Goal: Transaction & Acquisition: Obtain resource

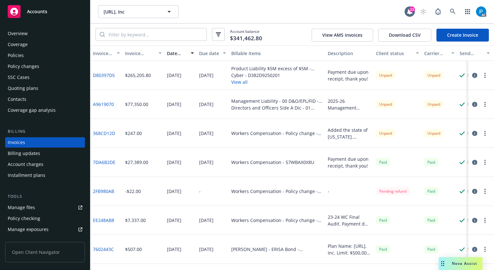
click at [42, 14] on span "Accounts" at bounding box center [37, 11] width 20 height 5
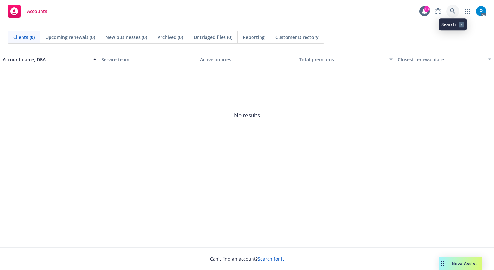
click at [455, 10] on icon at bounding box center [453, 11] width 6 height 6
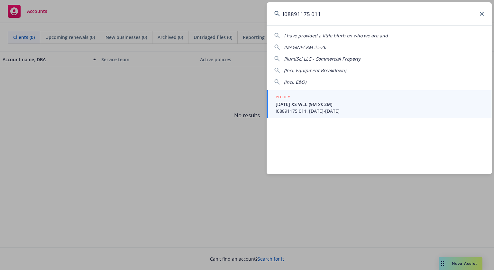
type input "I08891175 011"
click at [318, 111] on span "I08891175 011, 09/01/2025-09/01/2026" at bounding box center [380, 110] width 208 height 7
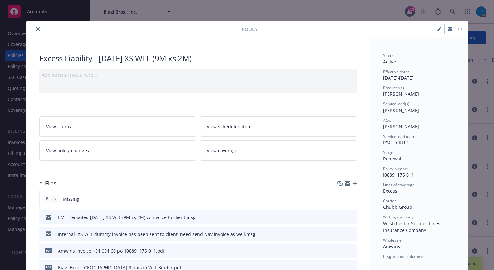
click at [36, 28] on icon "close" at bounding box center [38, 29] width 4 height 4
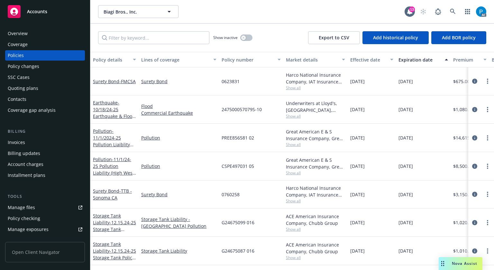
click at [20, 140] on div "Invoices" at bounding box center [16, 142] width 17 height 10
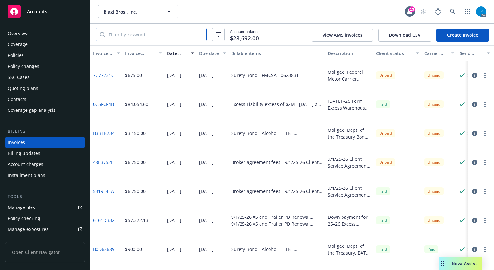
click at [149, 34] on input "search" at bounding box center [156, 34] width 102 height 12
paste input "I08891175 011"
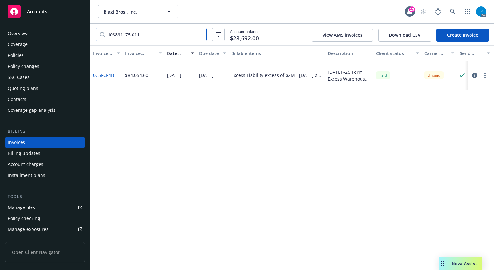
type input "I08891175 011"
click at [475, 78] on button "button" at bounding box center [475, 75] width 8 height 8
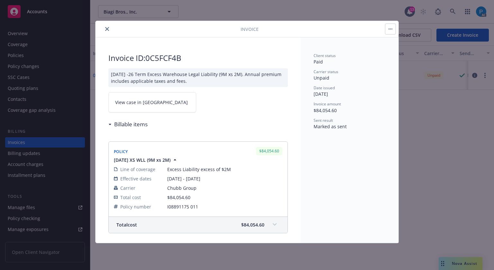
click at [171, 100] on link "View case in [GEOGRAPHIC_DATA]" at bounding box center [152, 102] width 88 height 20
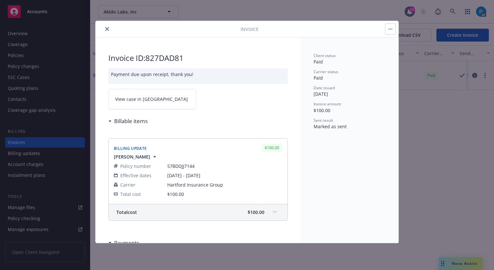
drag, startPoint x: 0, startPoint y: 0, endPoint x: 64, endPoint y: 12, distance: 65.5
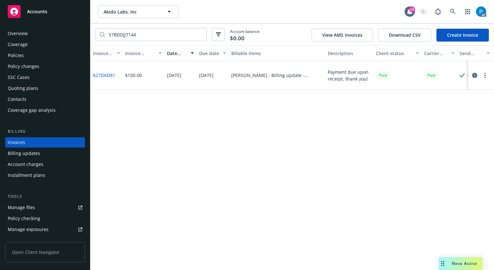
click at [64, 12] on div "Accounts" at bounding box center [45, 11] width 75 height 13
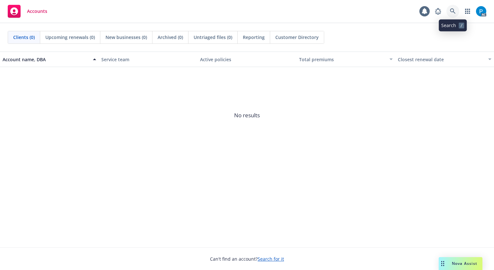
click at [453, 9] on icon at bounding box center [452, 10] width 5 height 5
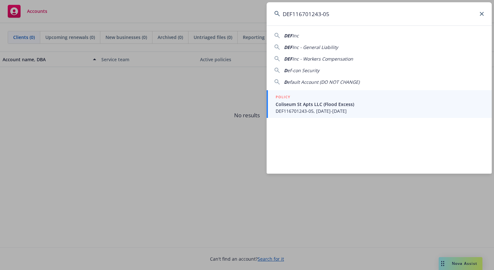
type input "DEF116701243-05"
click at [307, 115] on link "POLICY Coliseum St Apts LLC (Flood Excess) DEF116701243-05, 08/01/2025-08/01/20…" at bounding box center [379, 104] width 225 height 28
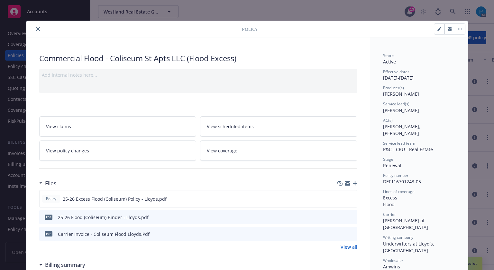
click at [37, 29] on icon "close" at bounding box center [38, 29] width 4 height 4
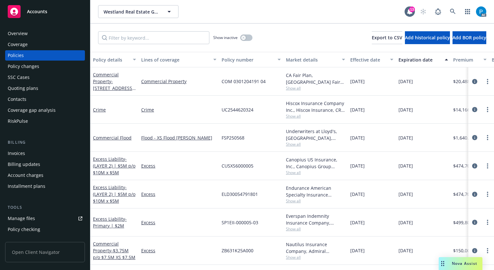
click at [22, 150] on div "Invoices" at bounding box center [16, 153] width 17 height 10
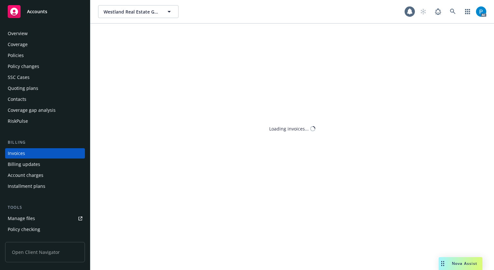
scroll to position [8, 0]
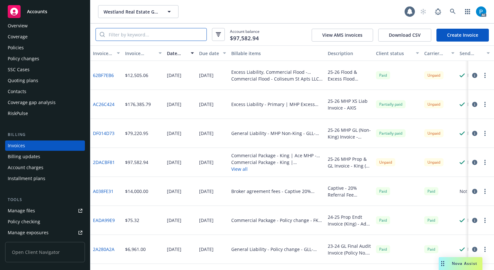
click at [150, 38] on input "search" at bounding box center [156, 34] width 102 height 12
paste input "DEF116701243-05"
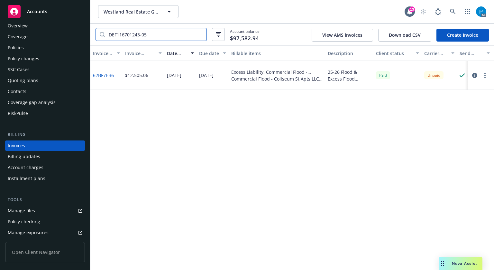
type input "DEF116701243-05"
click at [474, 76] on icon "button" at bounding box center [474, 75] width 5 height 5
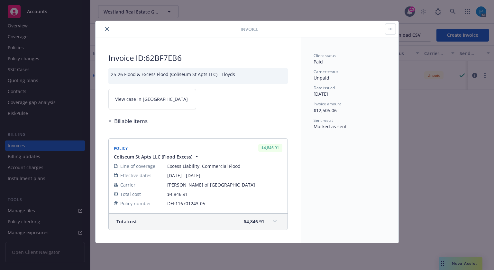
click at [153, 95] on link "View case in [GEOGRAPHIC_DATA]" at bounding box center [152, 99] width 88 height 20
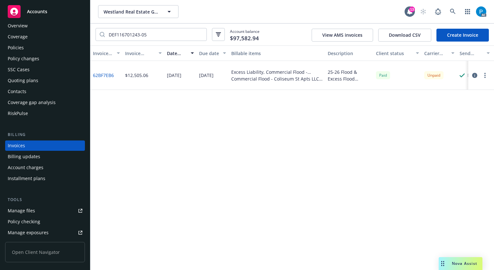
click at [50, 9] on div "Accounts" at bounding box center [45, 11] width 75 height 13
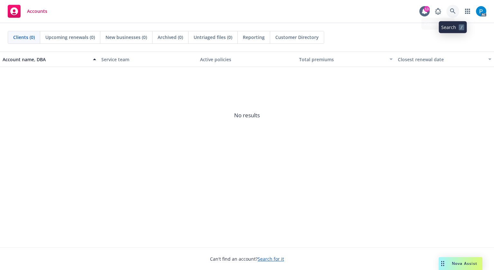
click at [455, 9] on icon at bounding box center [453, 11] width 6 height 6
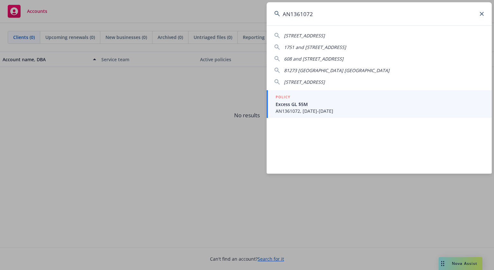
type input "AN1361072"
click at [327, 105] on span "Excess GL $5M" at bounding box center [380, 104] width 208 height 7
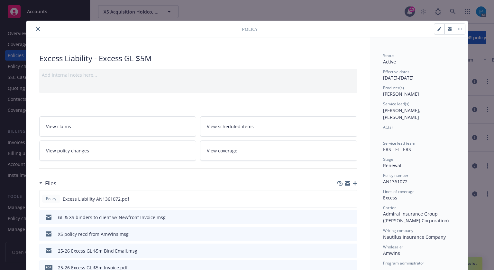
click at [34, 31] on button "close" at bounding box center [38, 29] width 8 height 8
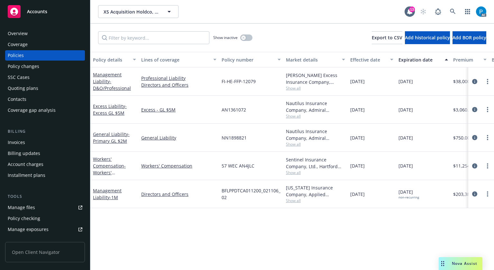
click at [35, 143] on div "Invoices" at bounding box center [45, 142] width 75 height 10
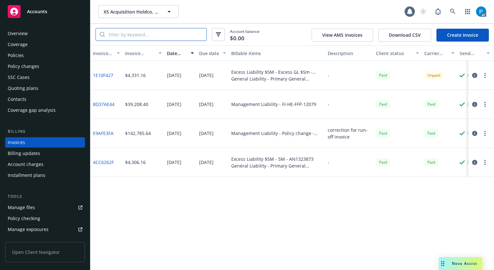
click at [152, 38] on input "search" at bounding box center [156, 34] width 102 height 12
paste input "AN1361072"
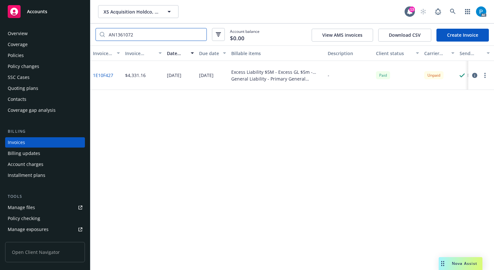
type input "AN1361072"
click at [474, 77] on icon "button" at bounding box center [474, 75] width 5 height 5
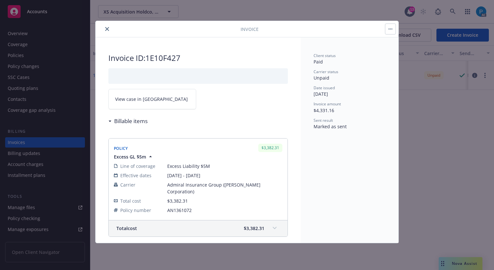
click at [161, 97] on link "View case in [GEOGRAPHIC_DATA]" at bounding box center [152, 99] width 88 height 20
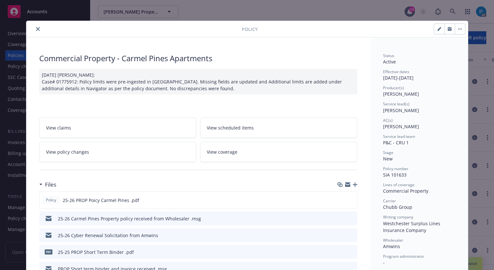
click at [36, 29] on icon "close" at bounding box center [38, 29] width 4 height 4
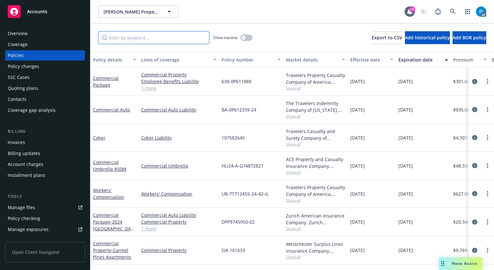
click at [140, 37] on input "Filter by keyword..." at bounding box center [153, 37] width 111 height 13
paste input "BDG-3123008-01"
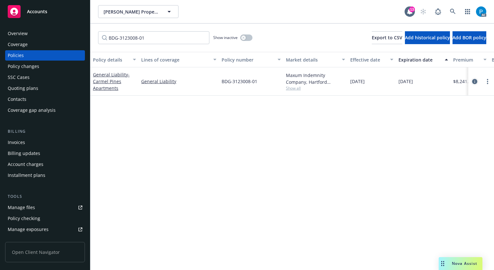
click at [472, 81] on icon "circleInformation" at bounding box center [474, 81] width 5 height 5
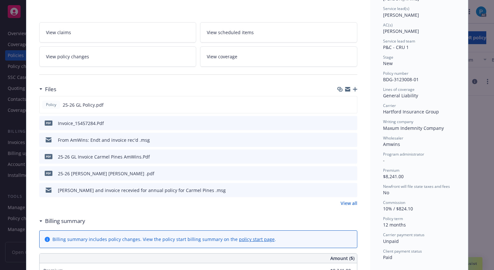
scroll to position [97, 0]
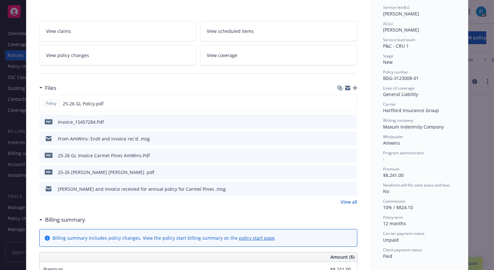
click at [339, 119] on icon "download file" at bounding box center [340, 121] width 4 height 4
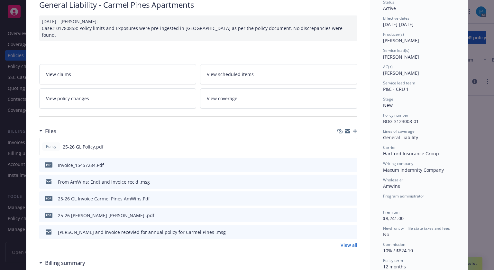
scroll to position [0, 0]
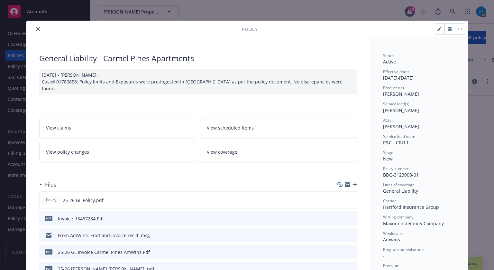
click at [36, 27] on icon "close" at bounding box center [38, 29] width 4 height 4
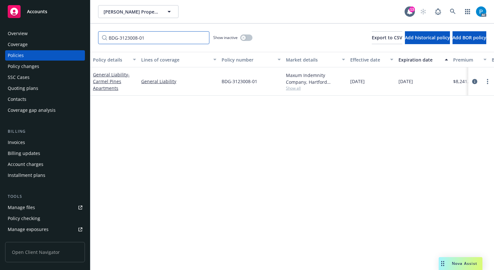
click at [145, 35] on input "BDG-3123008-01" at bounding box center [153, 37] width 111 height 13
paste input "Filter by keyword..."
type input "BDG-3123008-01"
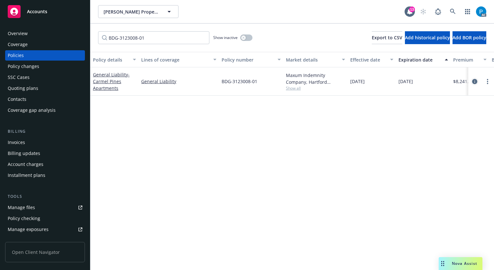
click at [472, 79] on icon "circleInformation" at bounding box center [474, 81] width 5 height 5
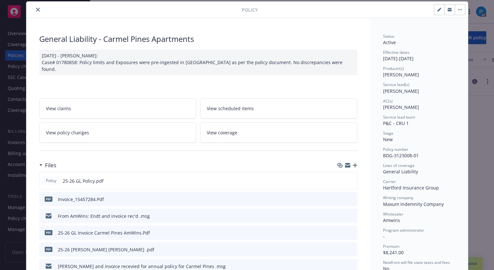
scroll to position [116, 0]
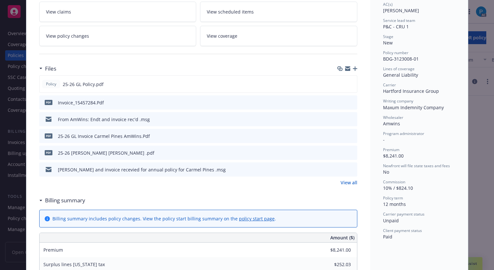
click at [338, 134] on icon "download file" at bounding box center [340, 135] width 5 height 5
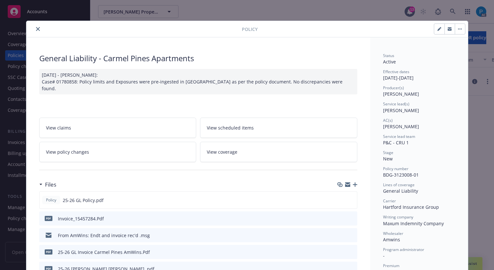
click at [37, 28] on button "close" at bounding box center [38, 29] width 8 height 8
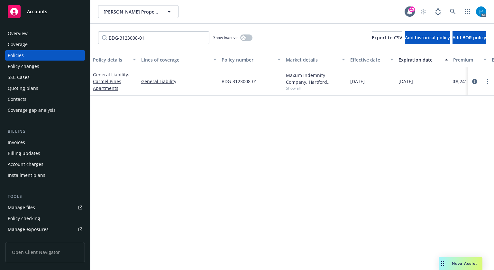
click at [24, 140] on div "Invoices" at bounding box center [16, 142] width 17 height 10
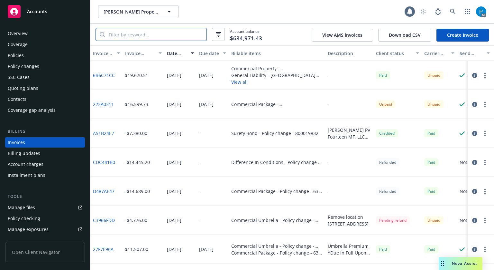
click at [145, 38] on input "search" at bounding box center [156, 34] width 102 height 12
paste input "6B6C71CC"
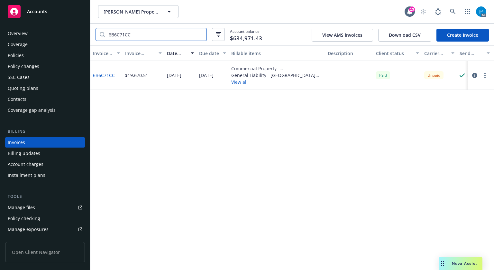
type input "6B6C71CC"
click at [478, 76] on button "button" at bounding box center [475, 75] width 8 height 8
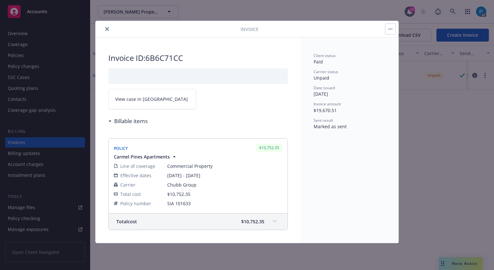
click at [169, 93] on link "View case in [GEOGRAPHIC_DATA]" at bounding box center [152, 99] width 88 height 20
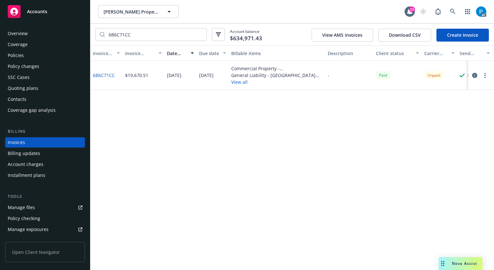
click at [67, 11] on div "Accounts" at bounding box center [45, 11] width 75 height 13
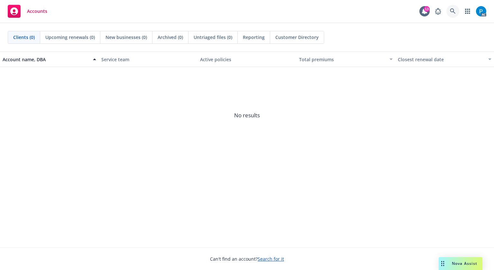
click at [455, 13] on icon at bounding box center [452, 10] width 5 height 5
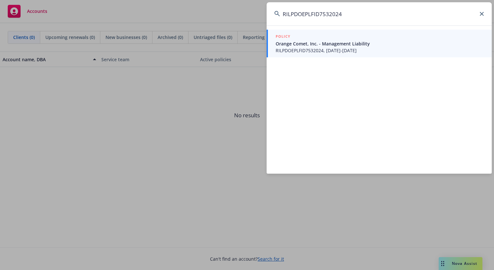
type input "RILPDOEPLFID7532024"
click at [322, 52] on span "RILPDOEPLFID7532024, [DATE]-[DATE]" at bounding box center [380, 50] width 208 height 7
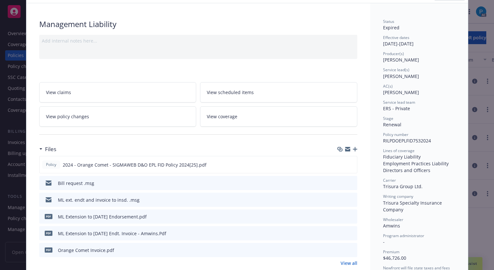
scroll to position [97, 0]
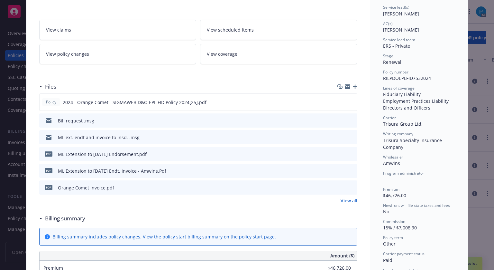
click at [340, 186] on icon "download file" at bounding box center [340, 186] width 5 height 5
click at [338, 169] on icon "download file" at bounding box center [340, 170] width 5 height 5
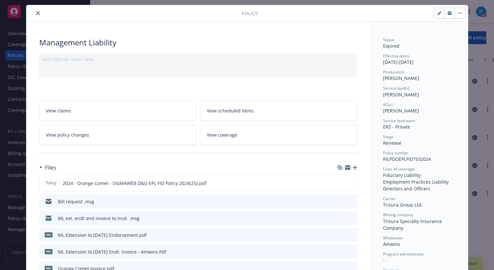
scroll to position [0, 0]
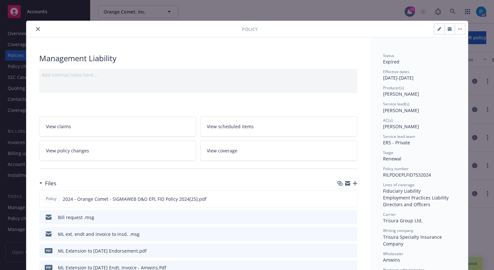
click at [36, 31] on button "close" at bounding box center [38, 29] width 8 height 8
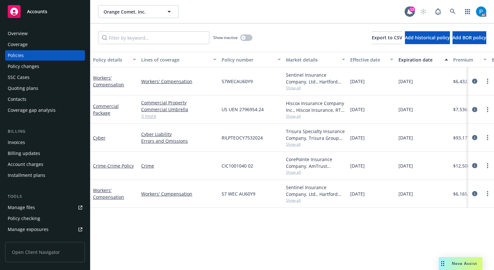
click at [16, 141] on div "Invoices" at bounding box center [16, 142] width 17 height 10
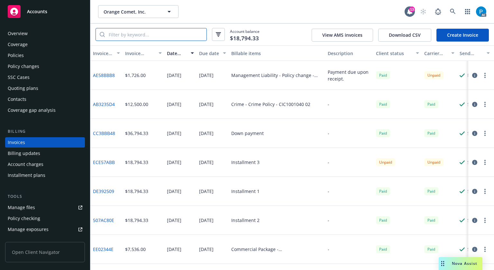
click at [160, 32] on input "search" at bounding box center [156, 34] width 102 height 12
paste input "RILPDOEPLFID7532024"
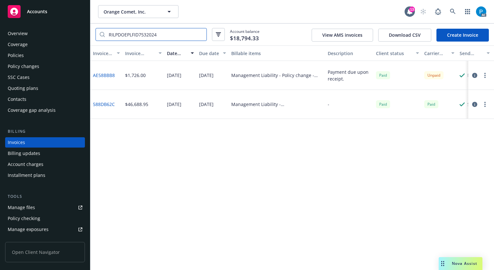
type input "RILPDOEPLFID7532024"
click at [475, 75] on icon "button" at bounding box center [474, 75] width 5 height 5
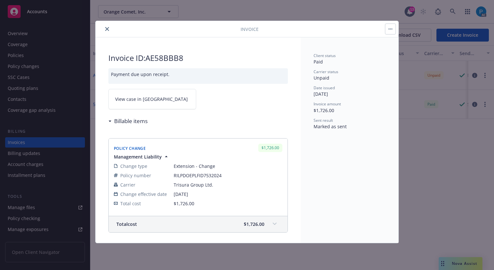
click at [161, 97] on link "View case in [GEOGRAPHIC_DATA]" at bounding box center [152, 99] width 88 height 20
